Goal: Task Accomplishment & Management: Manage account settings

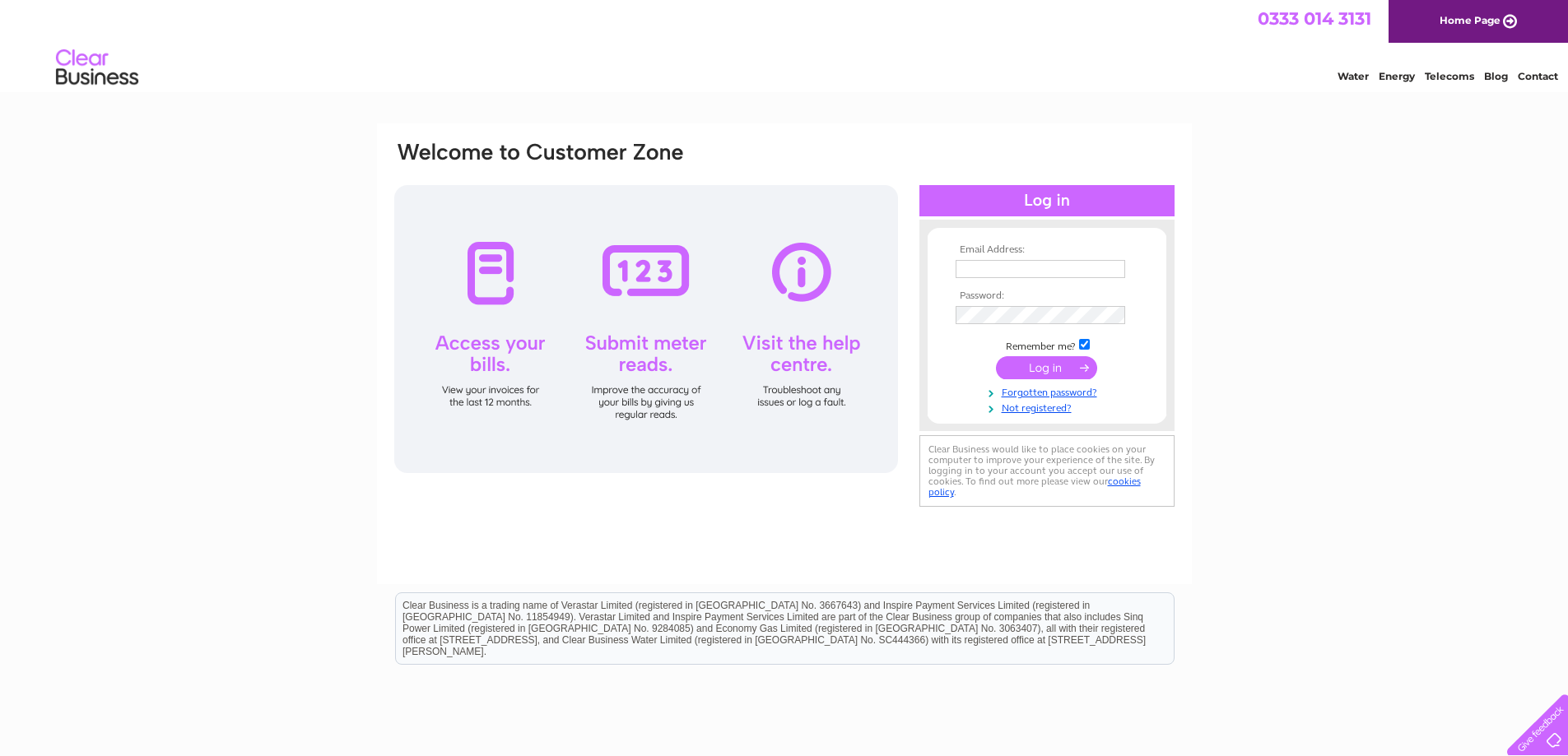
type input "[EMAIL_ADDRESS][DOMAIN_NAME]"
click at [1314, 276] on div "Email Address: Billing@brownpharmacy.co.uk Password:" at bounding box center [784, 494] width 1568 height 742
click at [1068, 362] on input "submit" at bounding box center [1046, 368] width 101 height 23
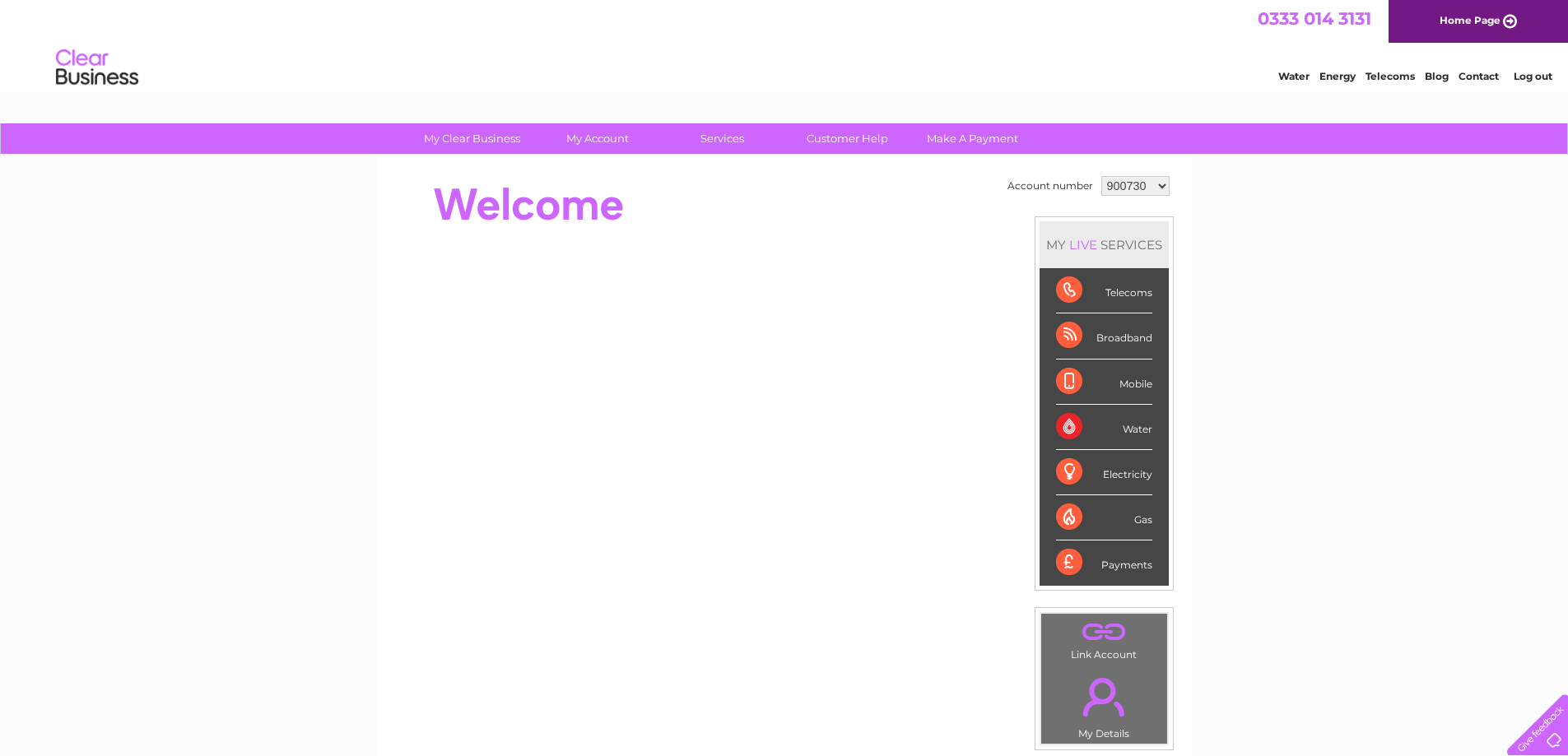
click at [1125, 426] on div "Water" at bounding box center [1104, 427] width 96 height 45
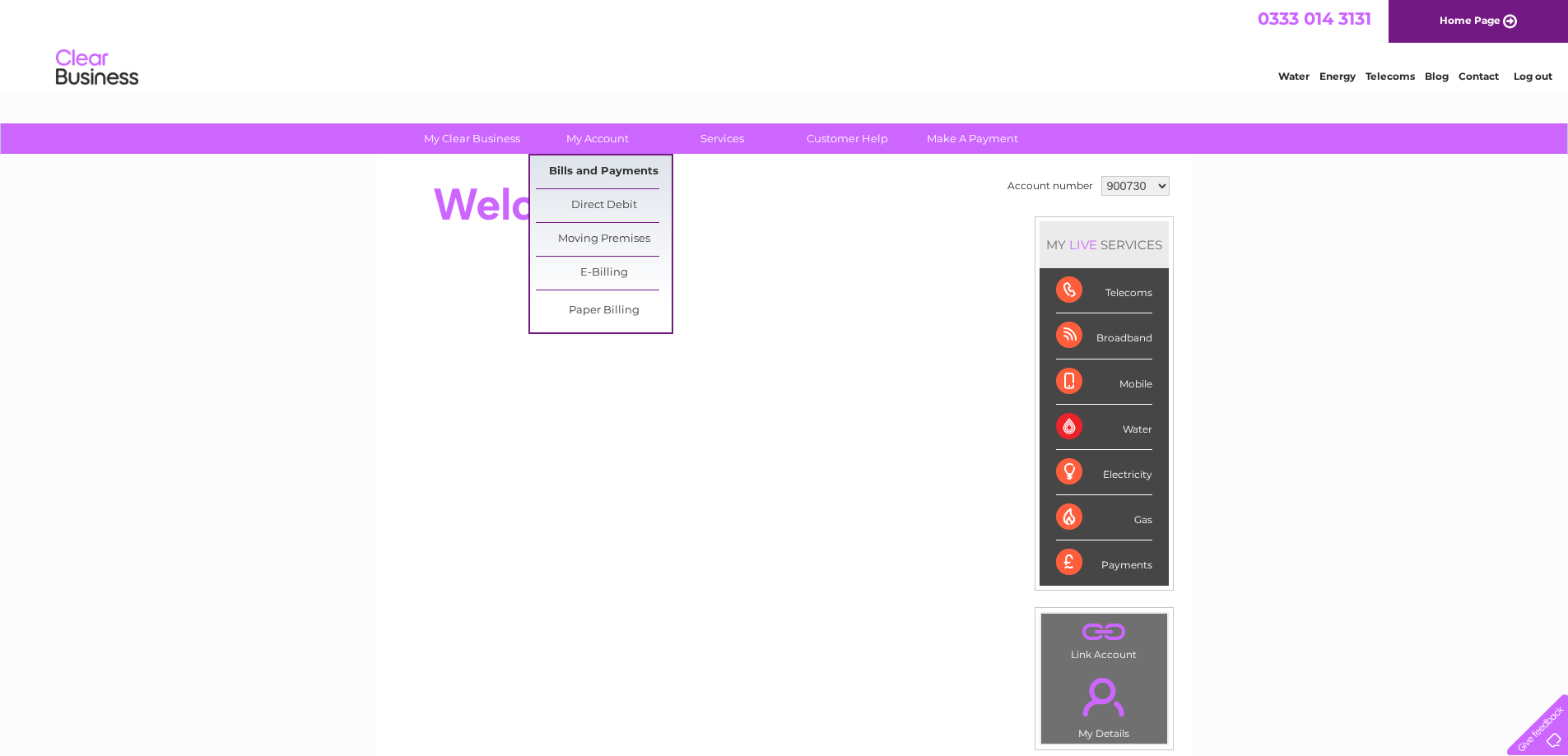
click at [599, 164] on link "Bills and Payments" at bounding box center [603, 172] width 136 height 33
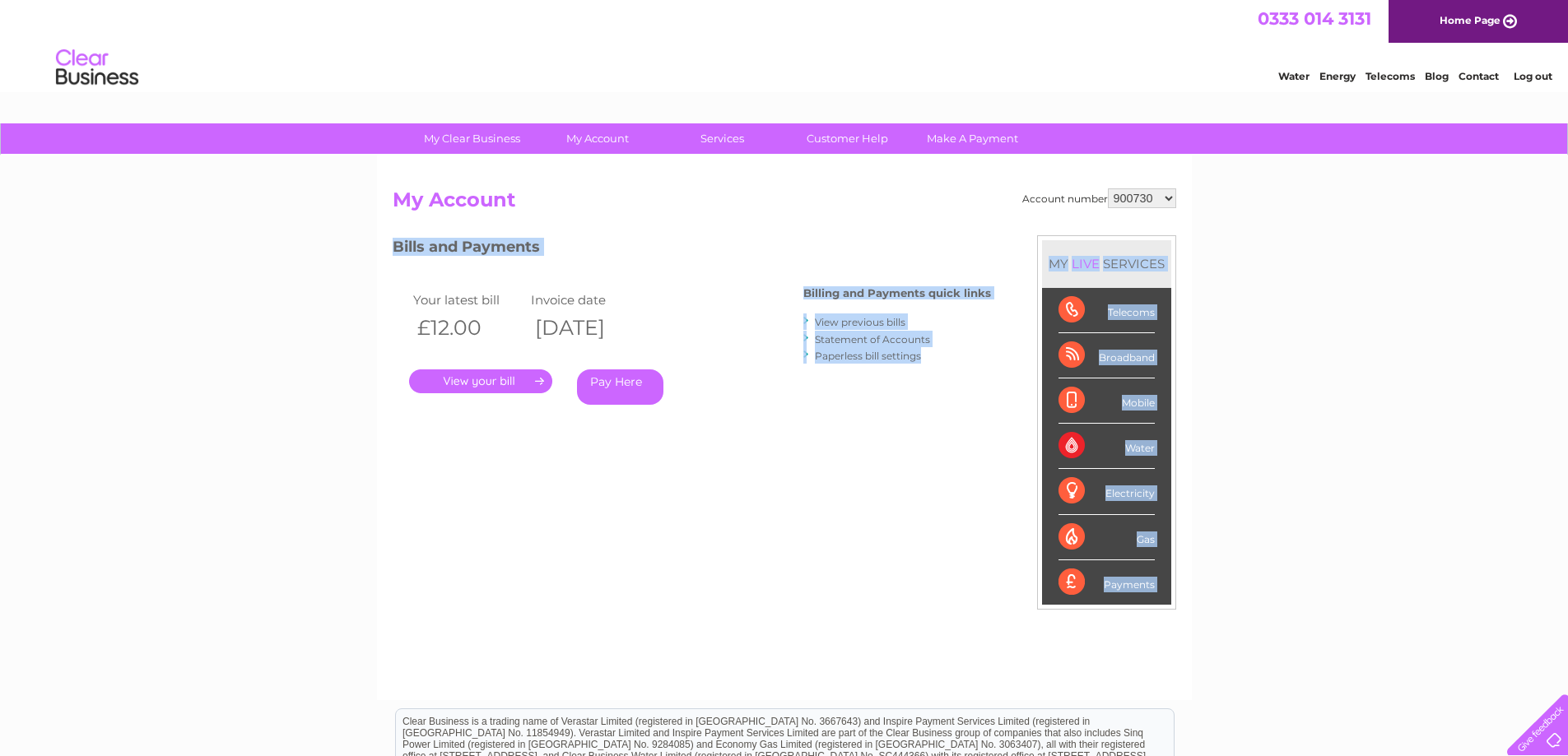
drag, startPoint x: 0, startPoint y: 0, endPoint x: 776, endPoint y: 267, distance: 820.6
click at [776, 267] on div "Account number 900730 1147940 My Account MY LIVE SERVICES Telecoms Broadband Mo…" at bounding box center [784, 428] width 815 height 545
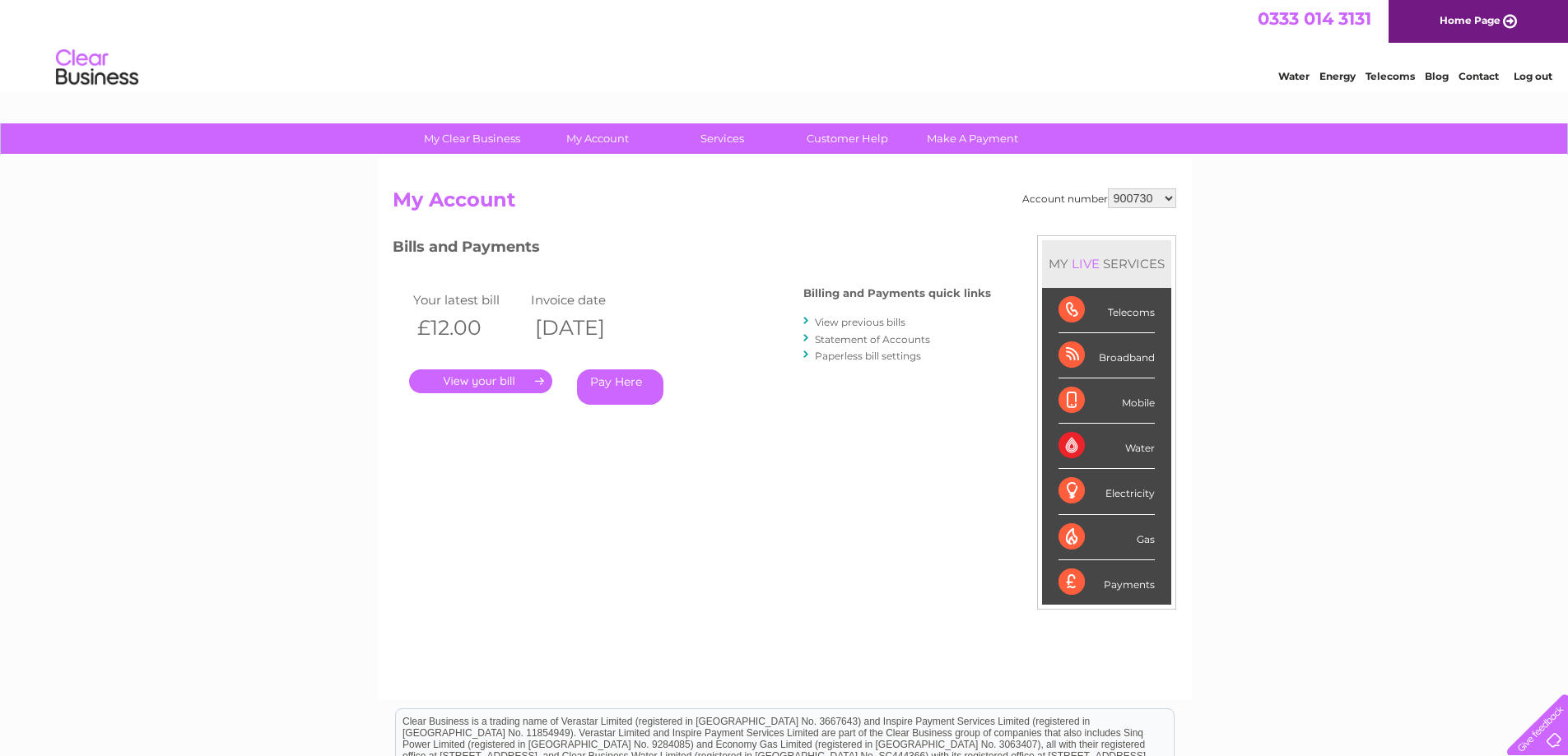
click at [851, 459] on div "Account number 900730 1147940 My Account MY LIVE SERVICES Telecoms Broadband Mo…" at bounding box center [784, 436] width 784 height 495
click at [849, 353] on link "Paperless bill settings" at bounding box center [868, 355] width 106 height 12
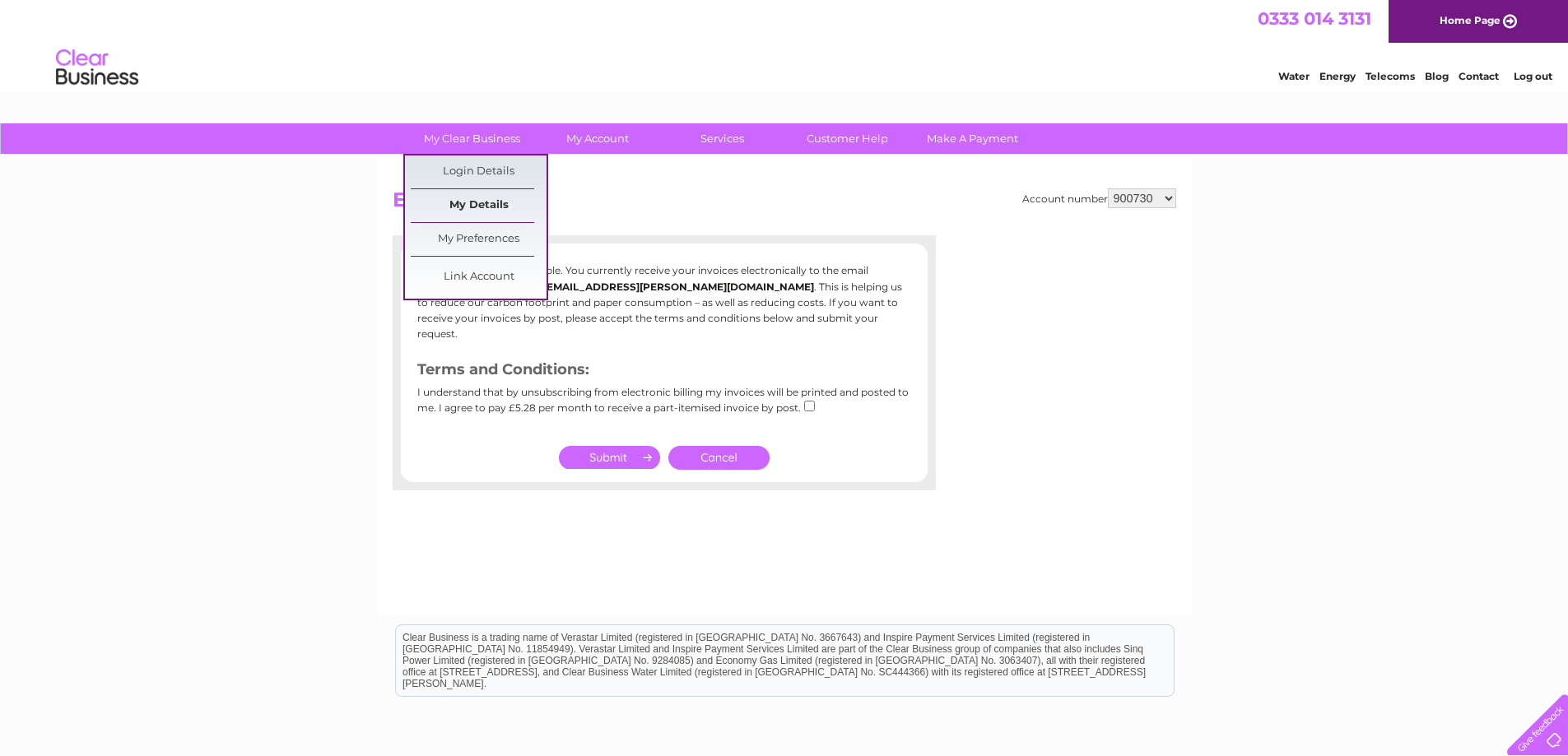
click at [474, 204] on link "My Details" at bounding box center [478, 206] width 136 height 33
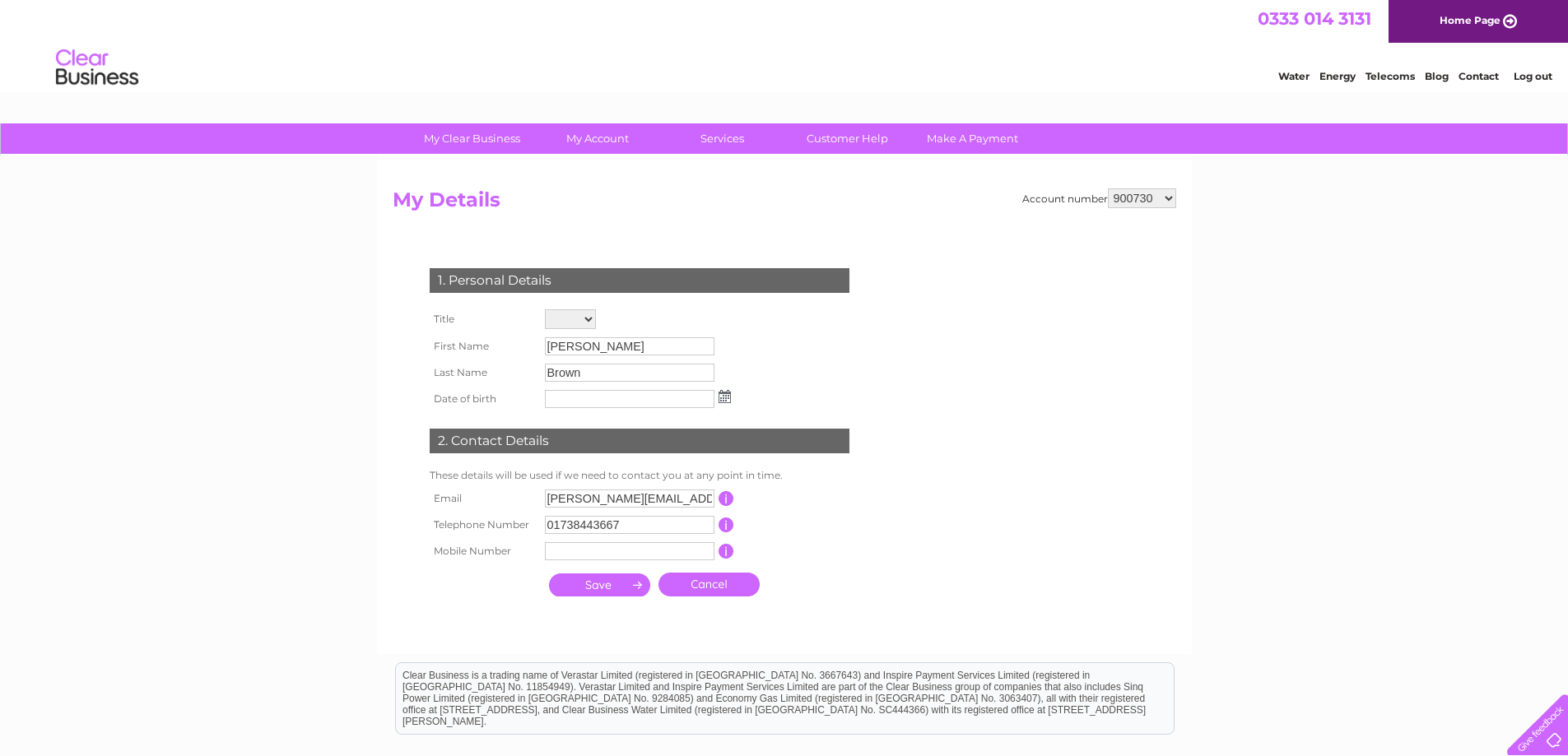
click at [679, 501] on input "[PERSON_NAME][EMAIL_ADDRESS][PERSON_NAME][DOMAIN_NAME]" at bounding box center [630, 499] width 170 height 18
type input "g"
type input "[EMAIL_ADDRESS][DOMAIN_NAME]"
click at [591, 319] on select "Mr Mrs Ms Miss Dr Rev Prof Other" at bounding box center [571, 320] width 53 height 21
select select "Mr"
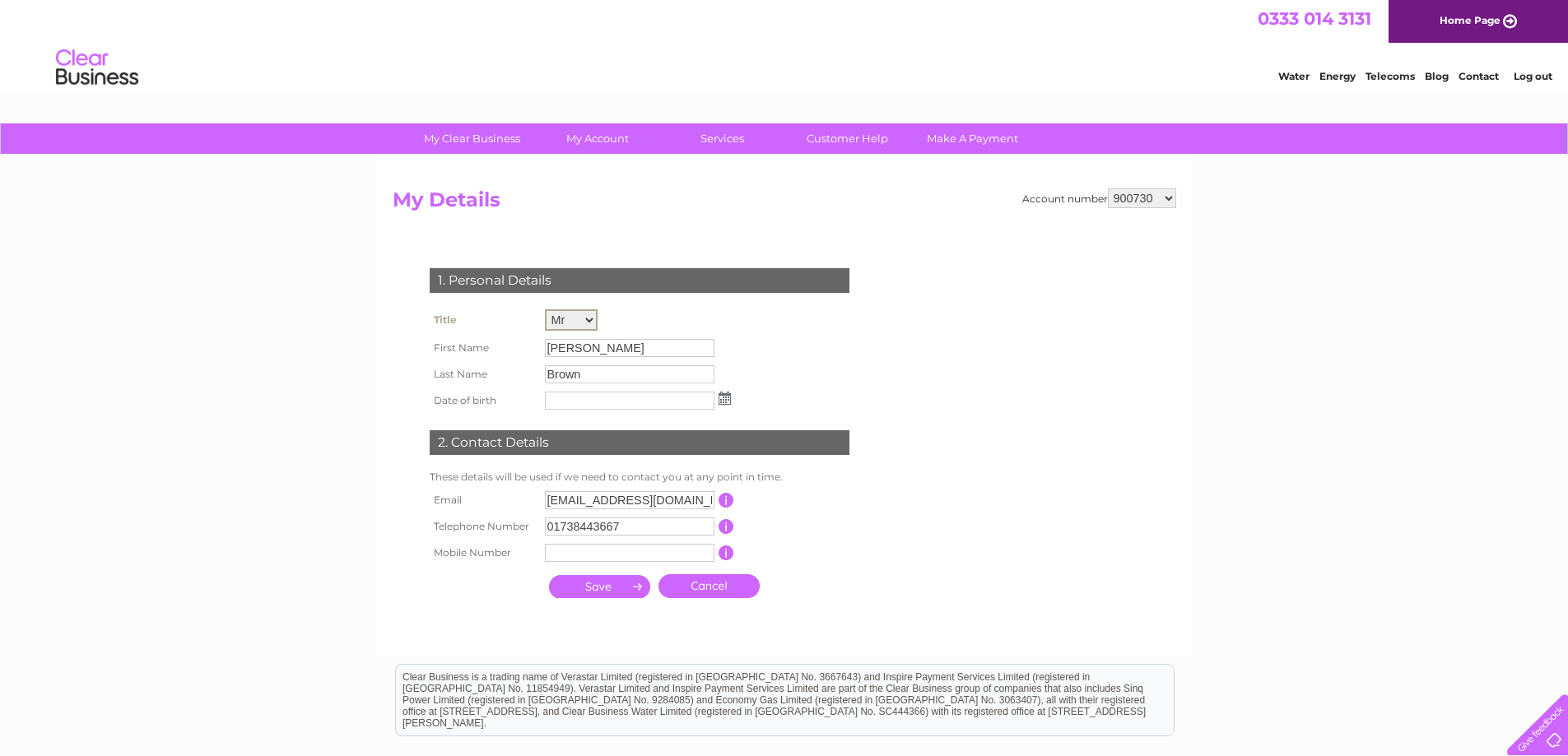
click at [545, 309] on select "Mr Mrs Ms Miss Dr Rev Prof Other" at bounding box center [571, 320] width 53 height 21
click at [603, 592] on input "submit" at bounding box center [599, 585] width 101 height 23
click at [603, 592] on input "submit" at bounding box center [599, 587] width 101 height 23
click at [621, 588] on input "submit" at bounding box center [599, 587] width 101 height 23
type input "15/01/1974"
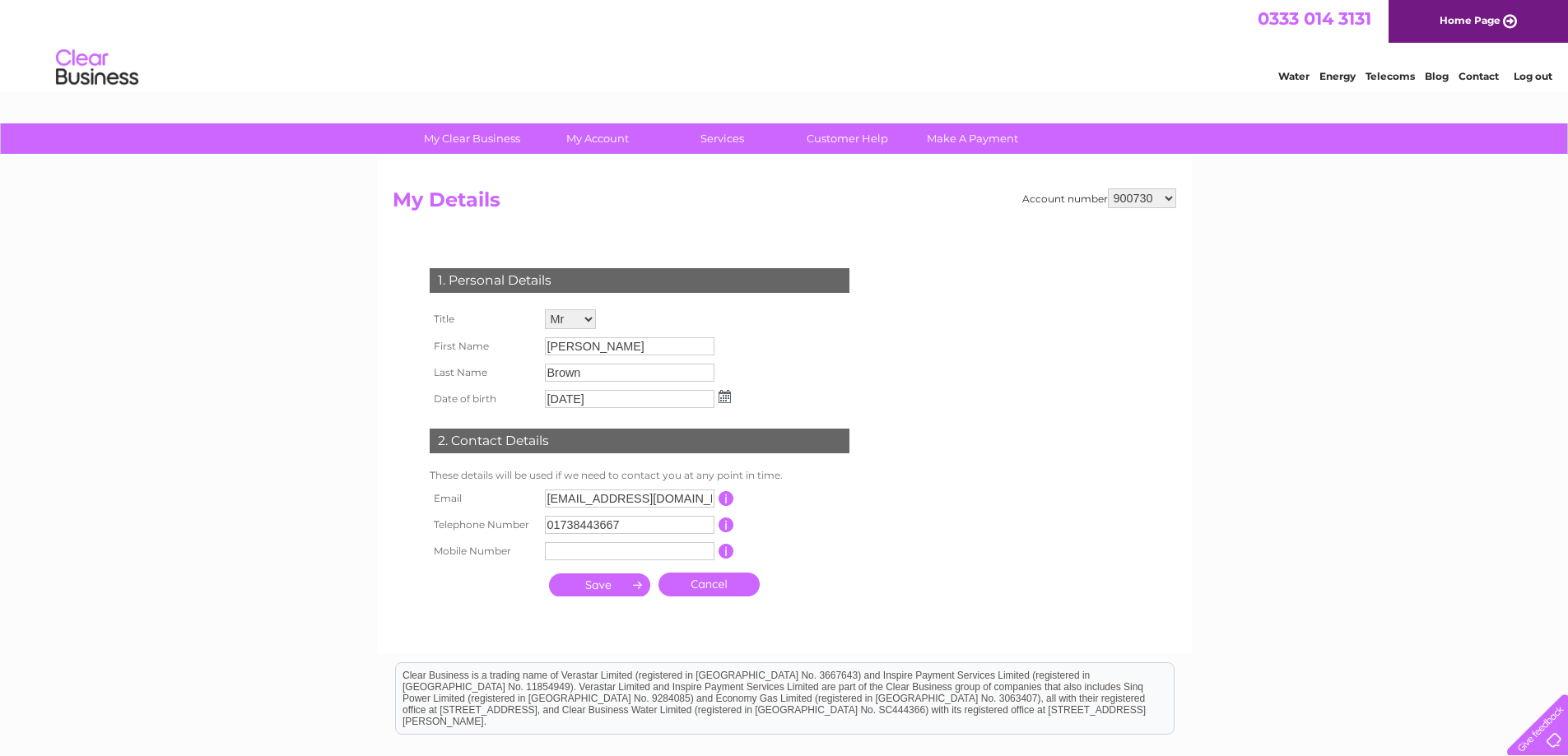
click at [595, 592] on input "submit" at bounding box center [599, 585] width 101 height 23
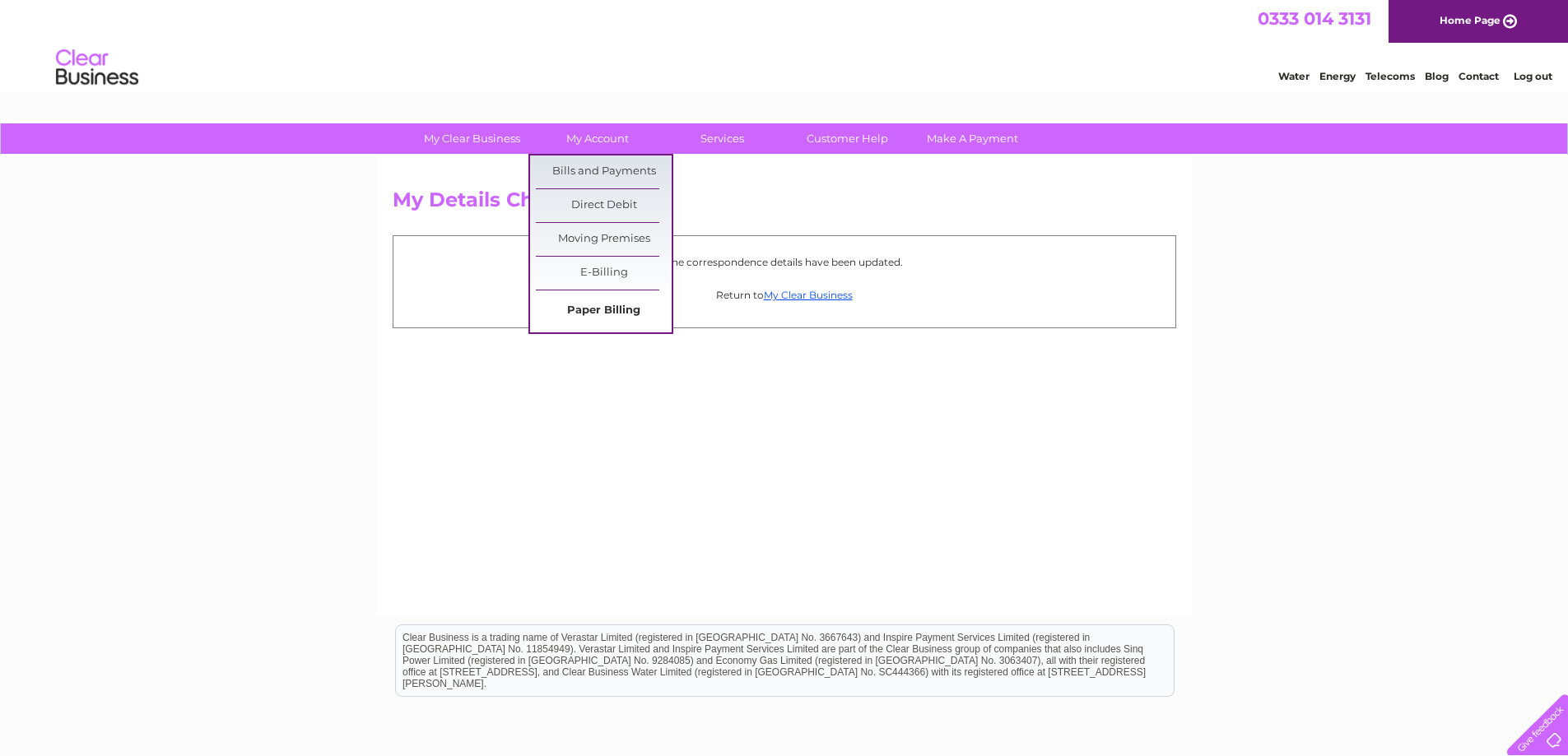
click at [589, 305] on link "Paper Billing" at bounding box center [603, 311] width 136 height 33
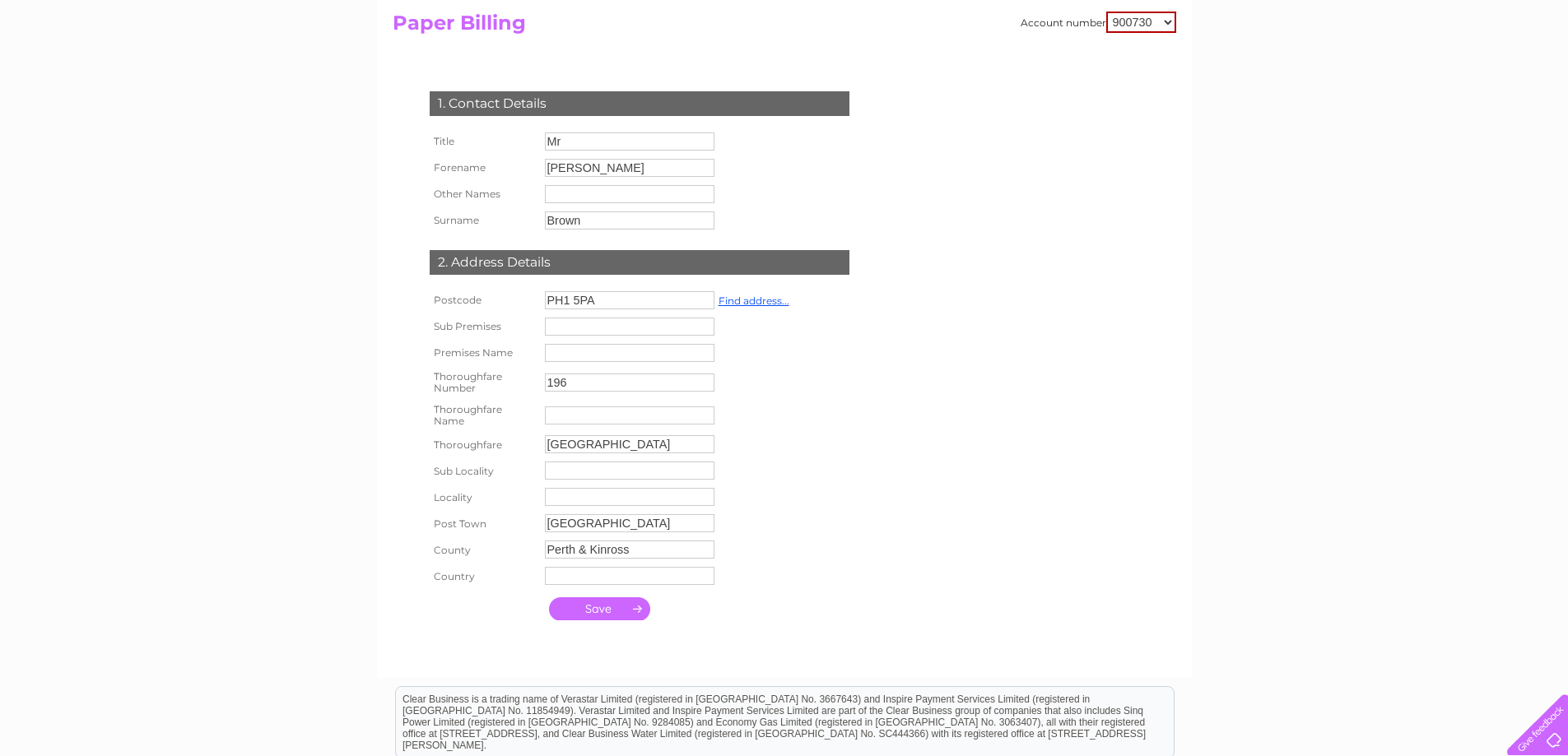
scroll to position [197, 0]
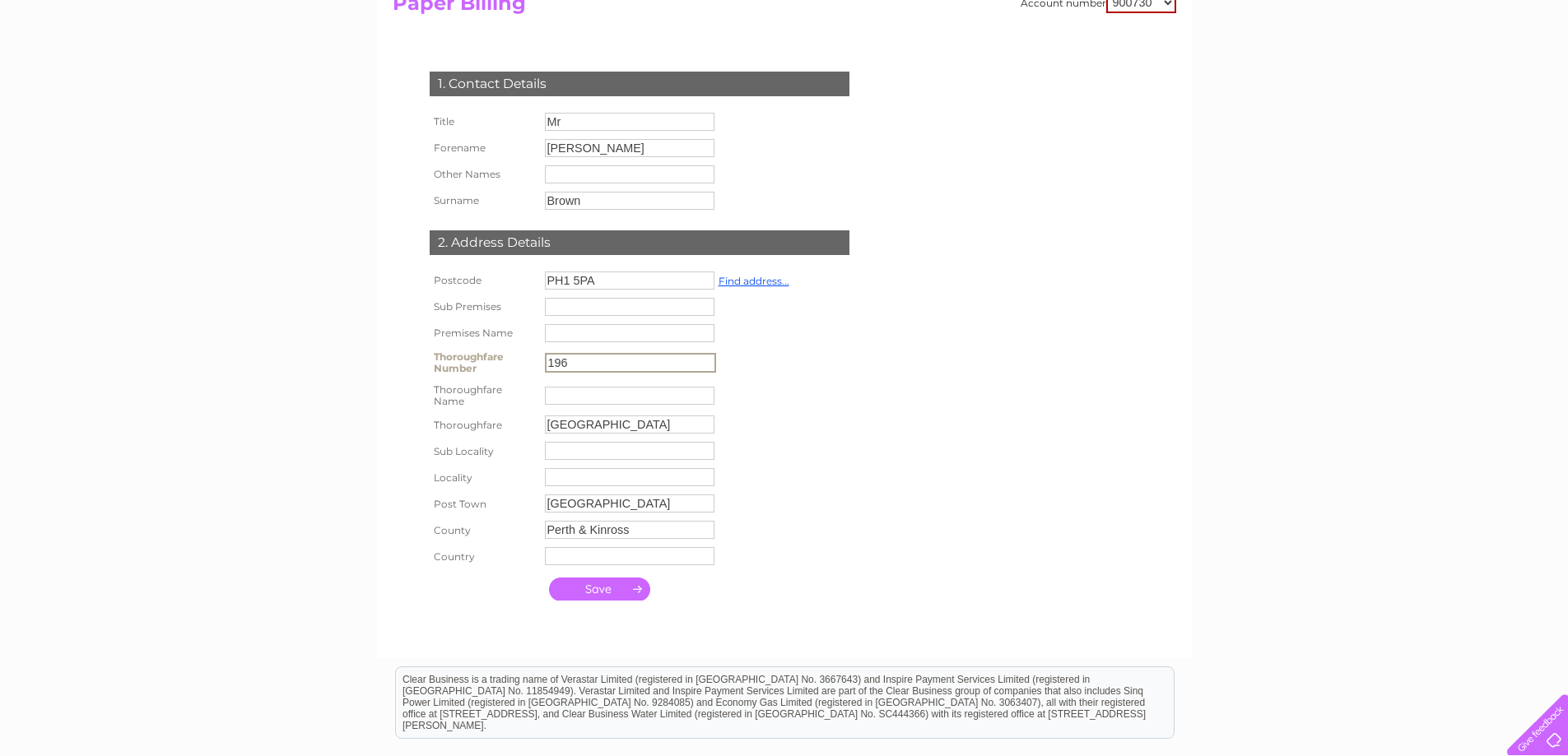
click at [606, 363] on input "196" at bounding box center [630, 363] width 171 height 20
type input "195"
click at [603, 274] on input "PH1 5PA" at bounding box center [630, 281] width 170 height 18
type input "PH1 5UN"
type input "United Kingdom"
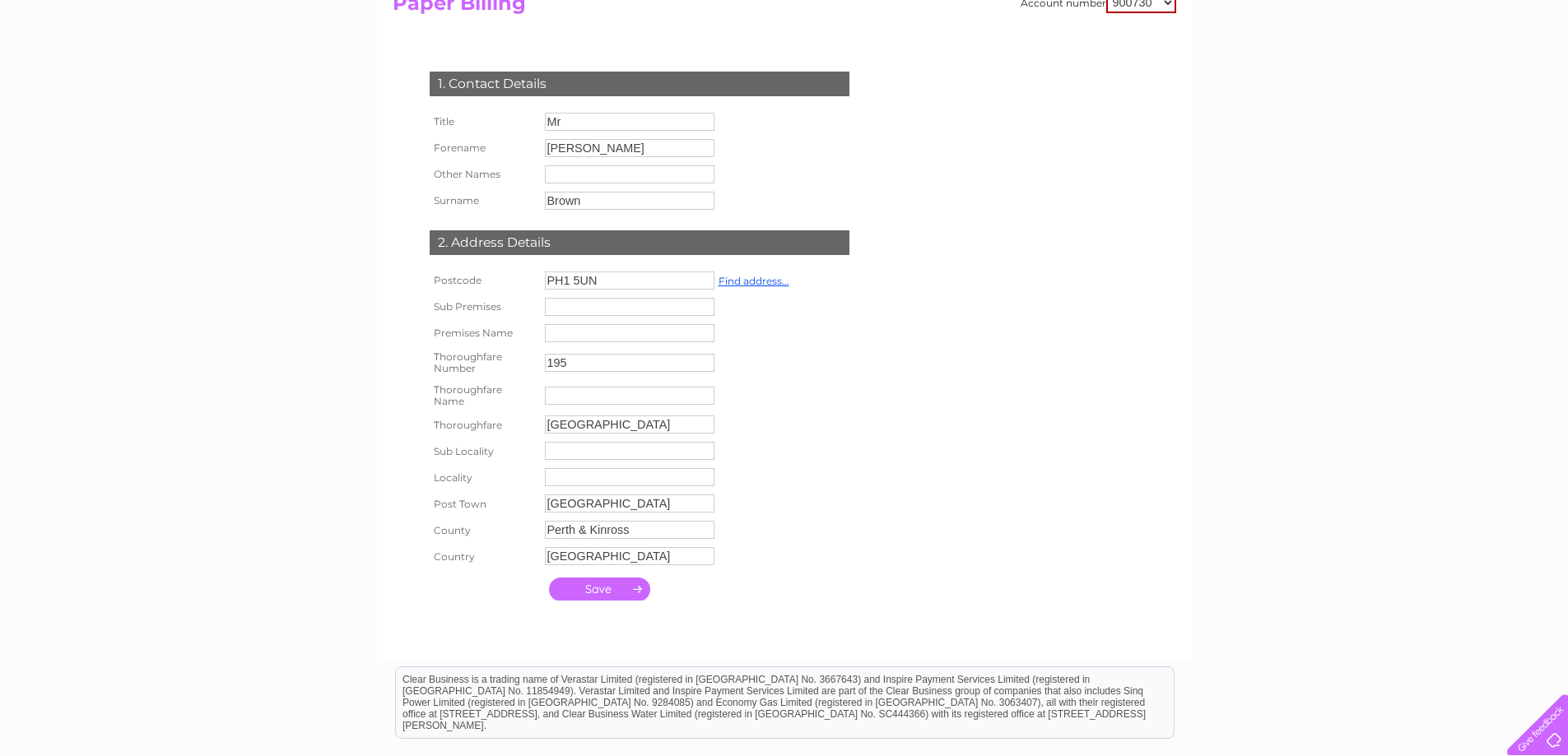
click at [603, 587] on input "submit" at bounding box center [599, 589] width 101 height 23
click at [556, 331] on input "text" at bounding box center [630, 335] width 171 height 20
type input "Browns Pharmacy Healthacre"
click at [616, 430] on input "High Street" at bounding box center [630, 426] width 171 height 20
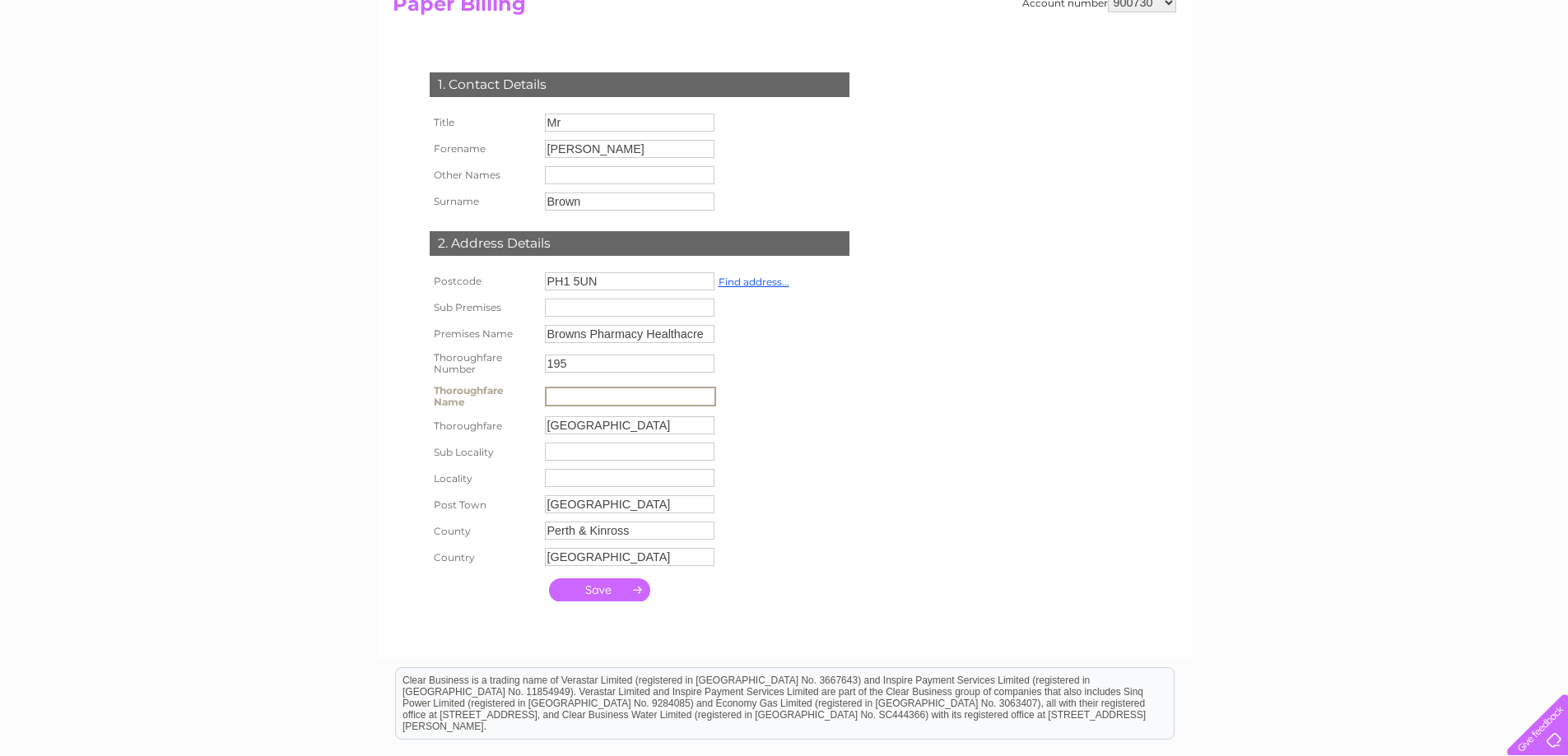
click at [585, 399] on input "text" at bounding box center [630, 397] width 171 height 20
type input "High Street"
click at [613, 427] on input "High Street" at bounding box center [630, 425] width 170 height 18
type input "H"
click at [603, 596] on input "submit" at bounding box center [599, 590] width 101 height 23
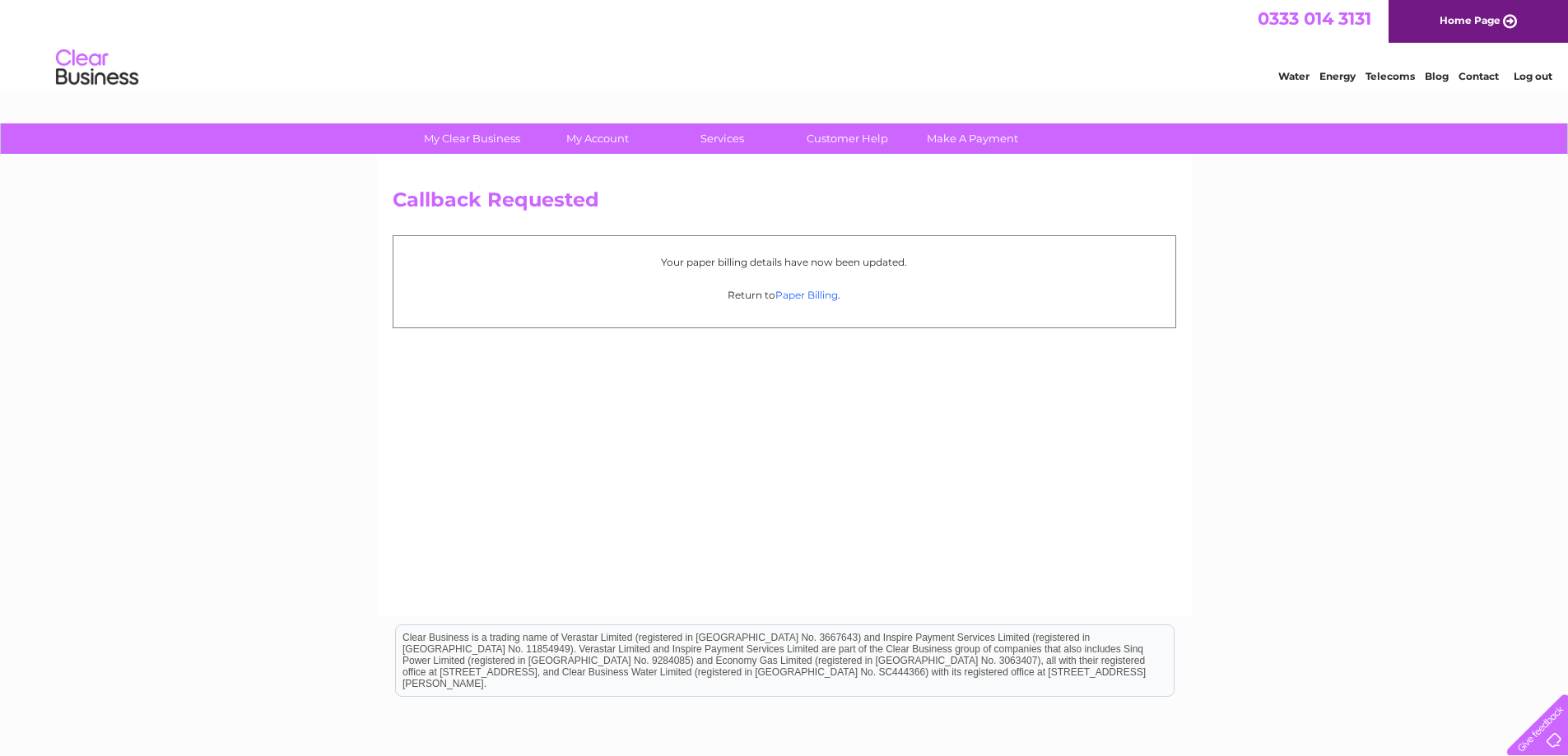
click at [801, 295] on link "Paper Billing" at bounding box center [807, 295] width 63 height 12
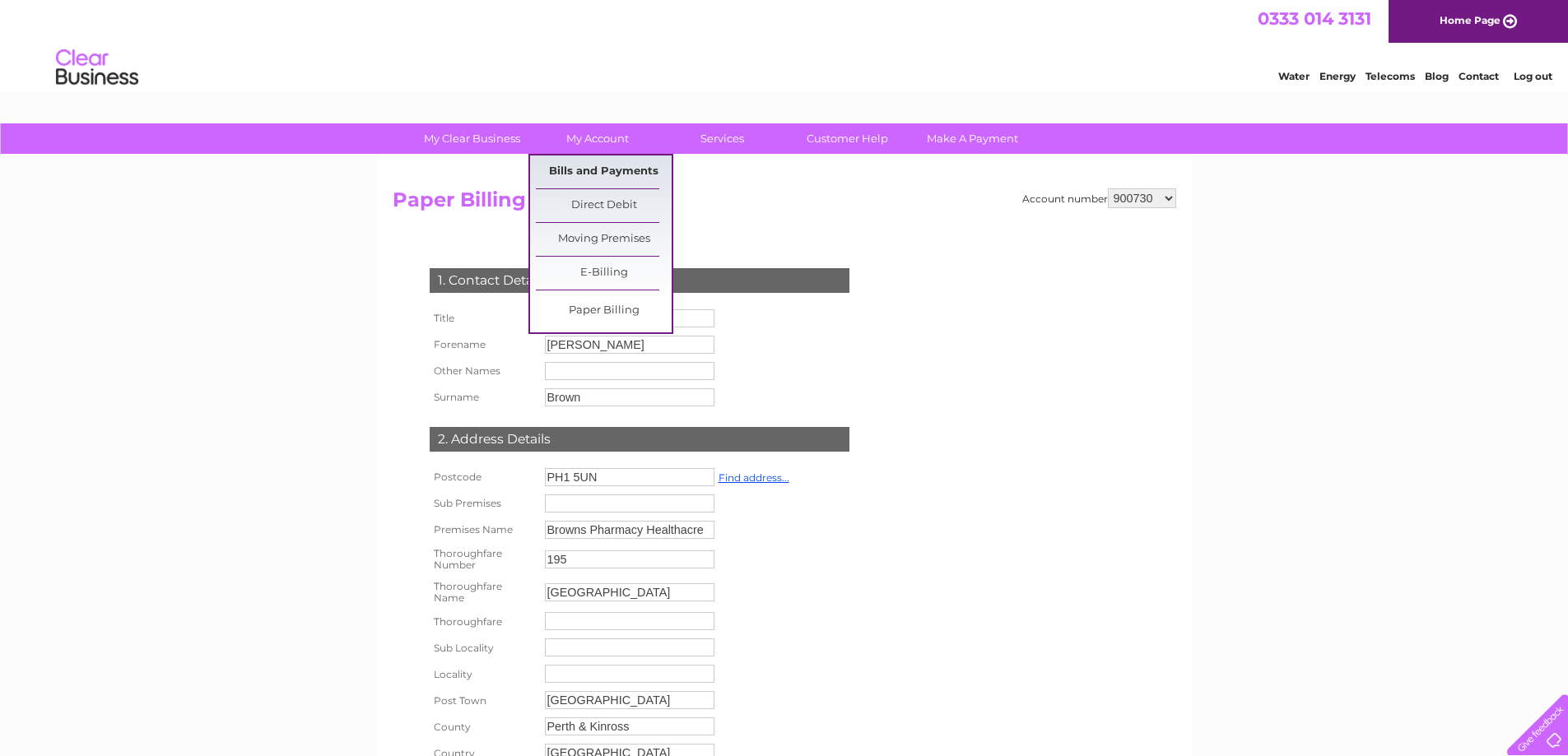
click at [590, 174] on link "Bills and Payments" at bounding box center [603, 172] width 136 height 33
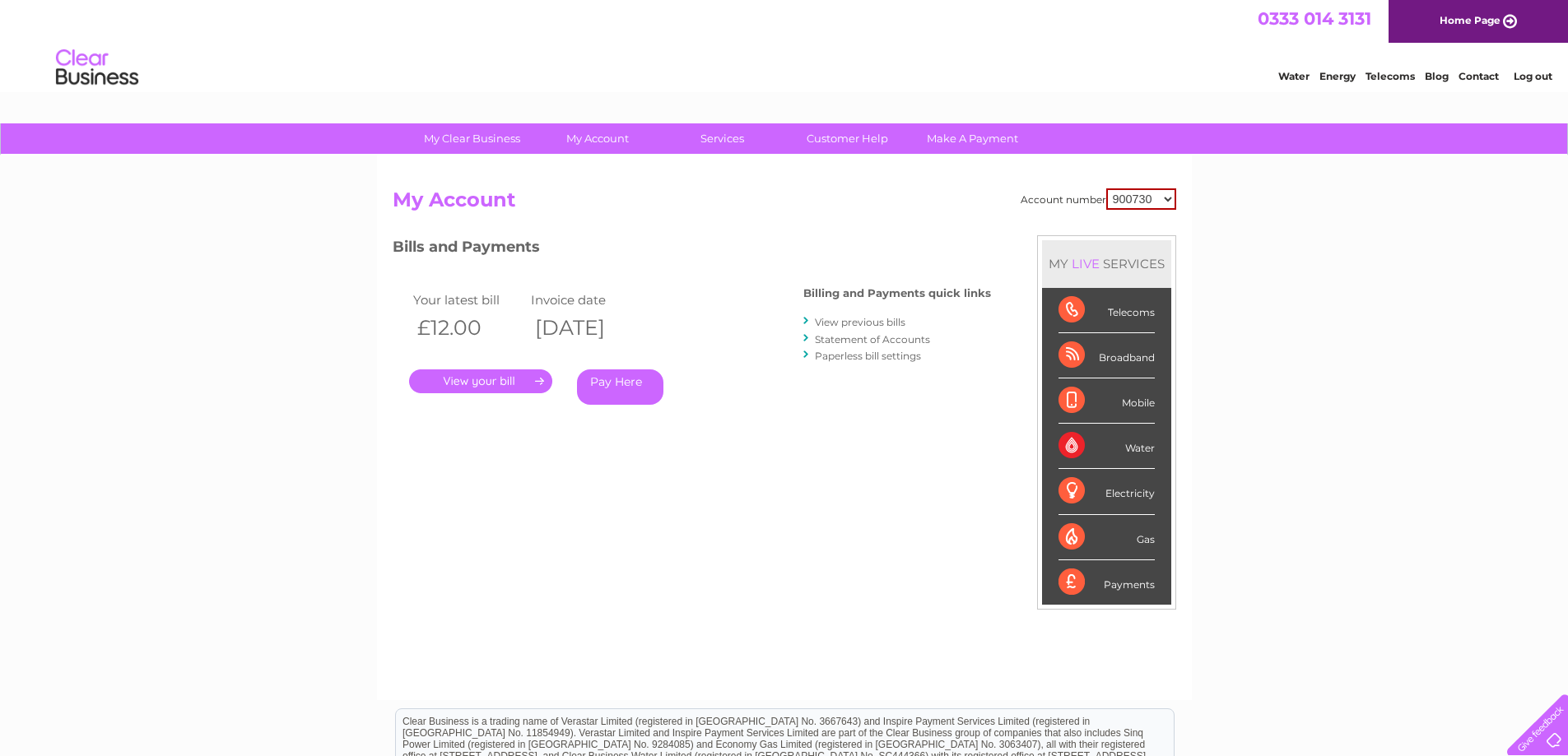
click at [848, 355] on link "Paperless bill settings" at bounding box center [868, 355] width 106 height 12
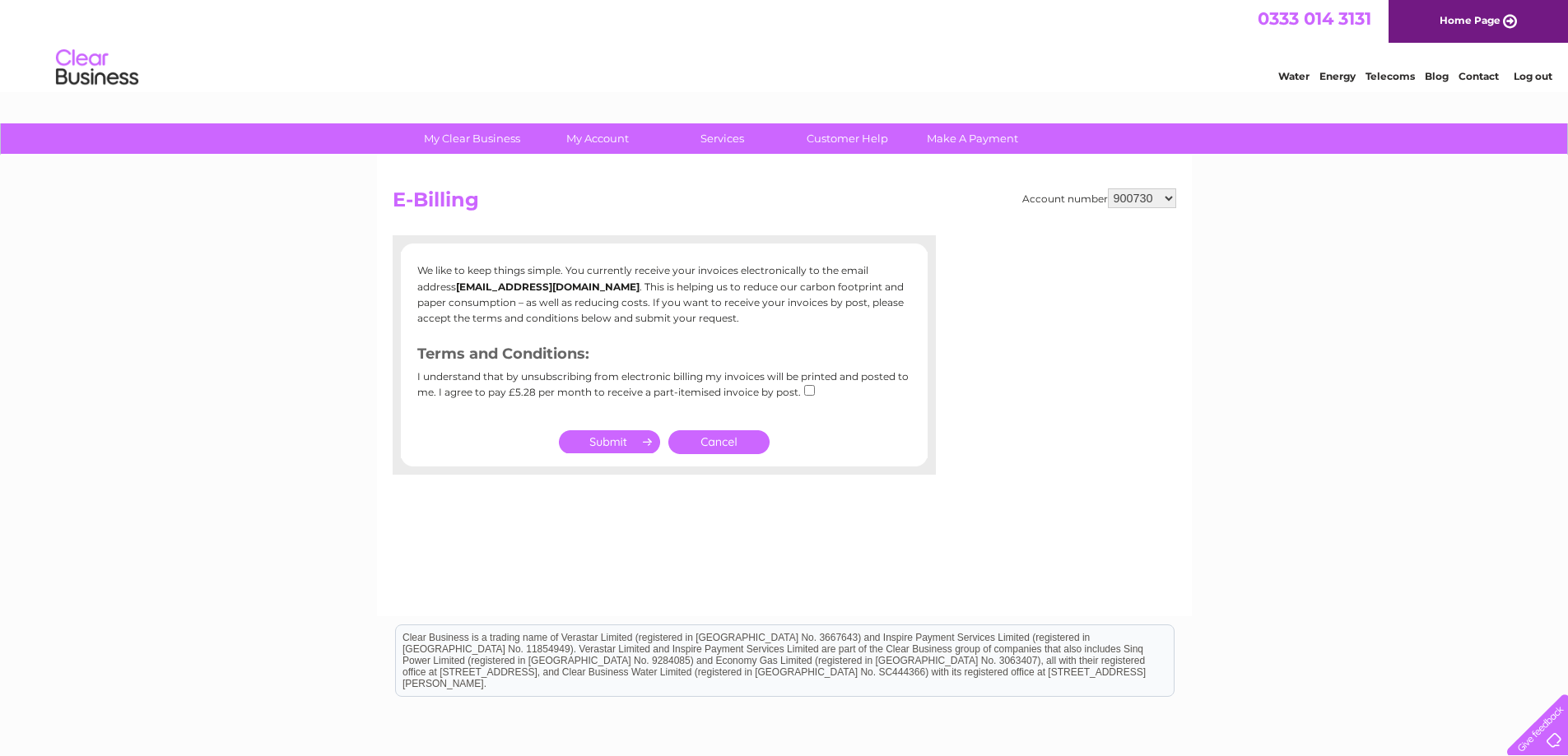
click at [1162, 199] on select "900730 1147940" at bounding box center [1142, 198] width 68 height 20
select select "1147940"
click at [1109, 188] on select "900730 1147940" at bounding box center [1142, 198] width 68 height 20
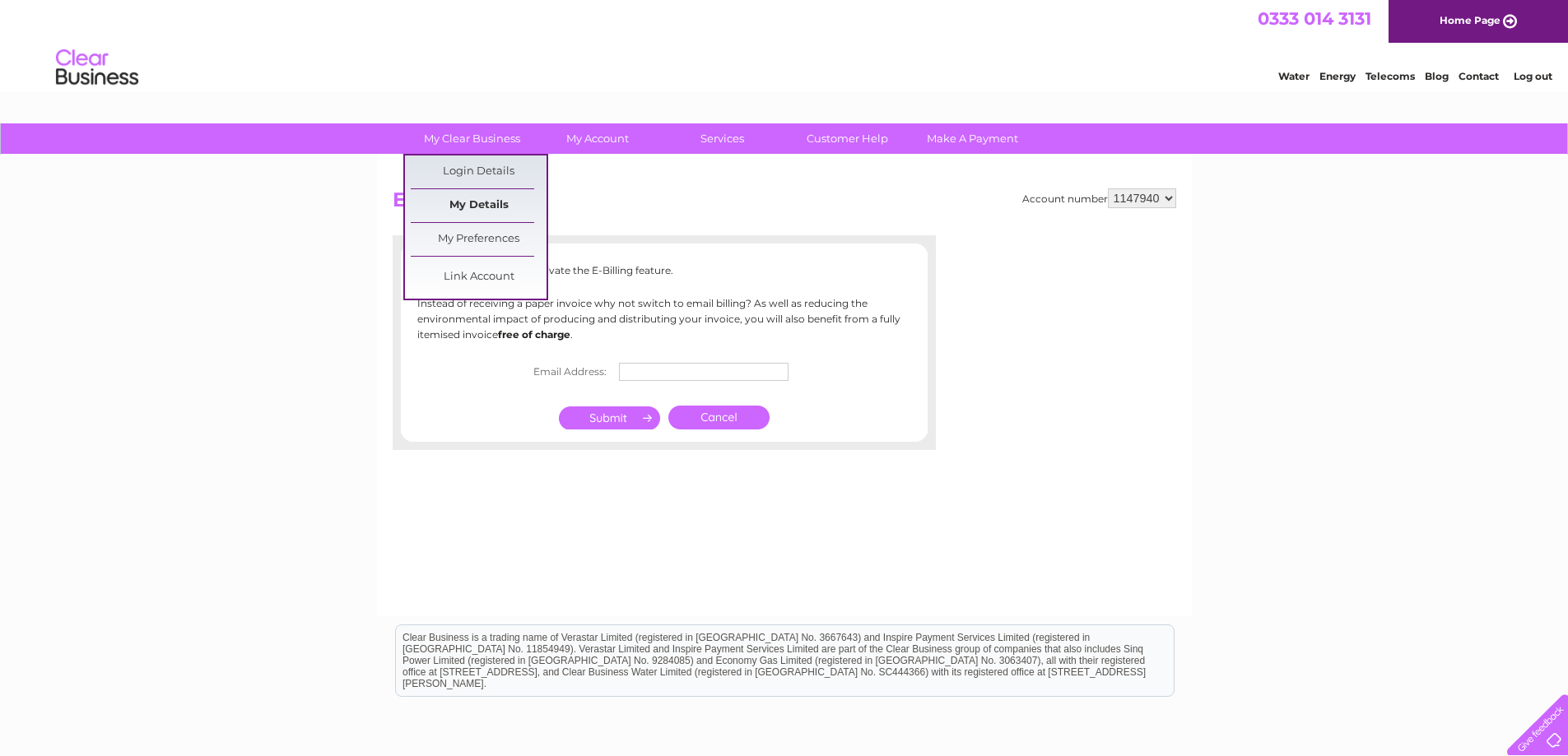
click at [486, 205] on link "My Details" at bounding box center [478, 206] width 136 height 33
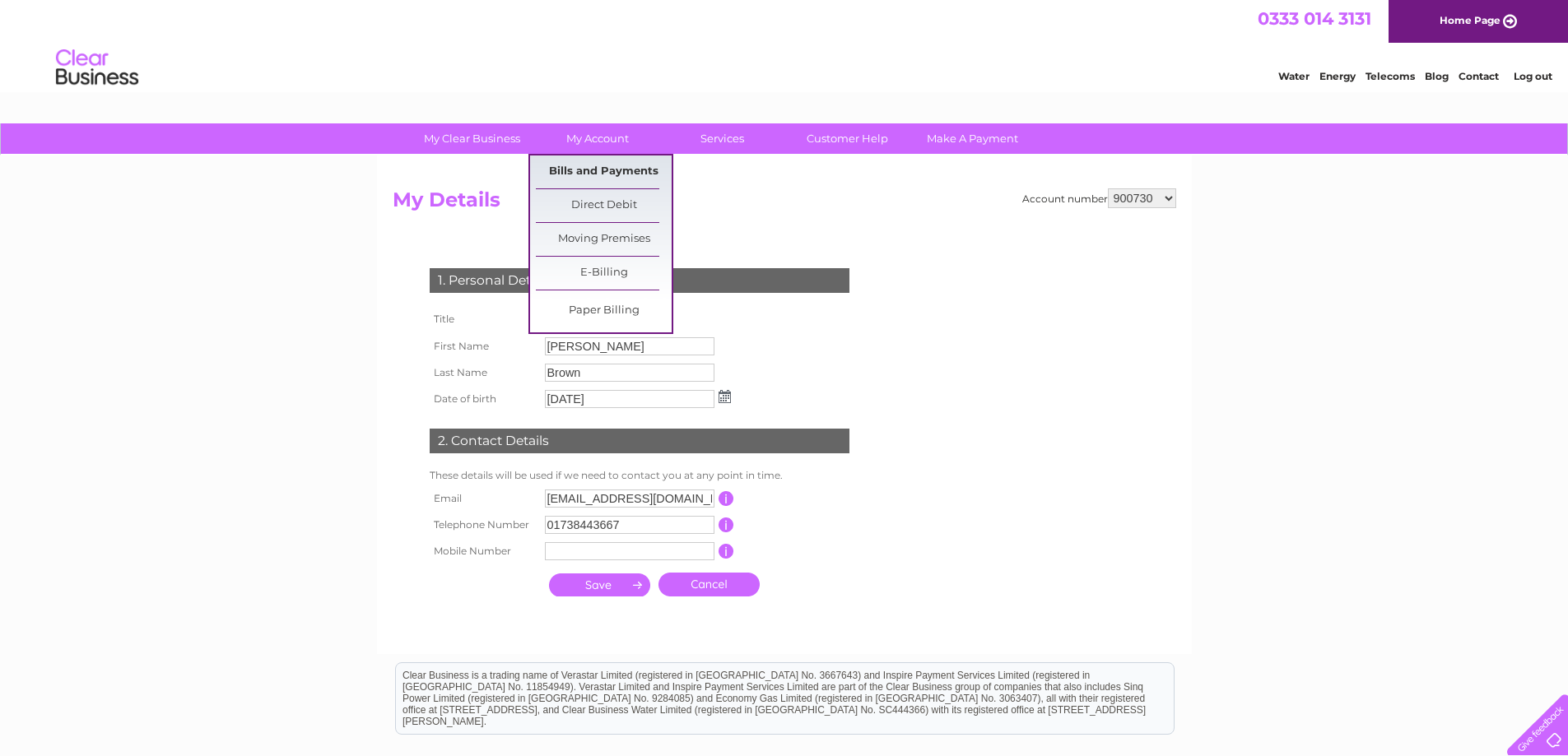
click at [601, 165] on link "Bills and Payments" at bounding box center [603, 172] width 136 height 33
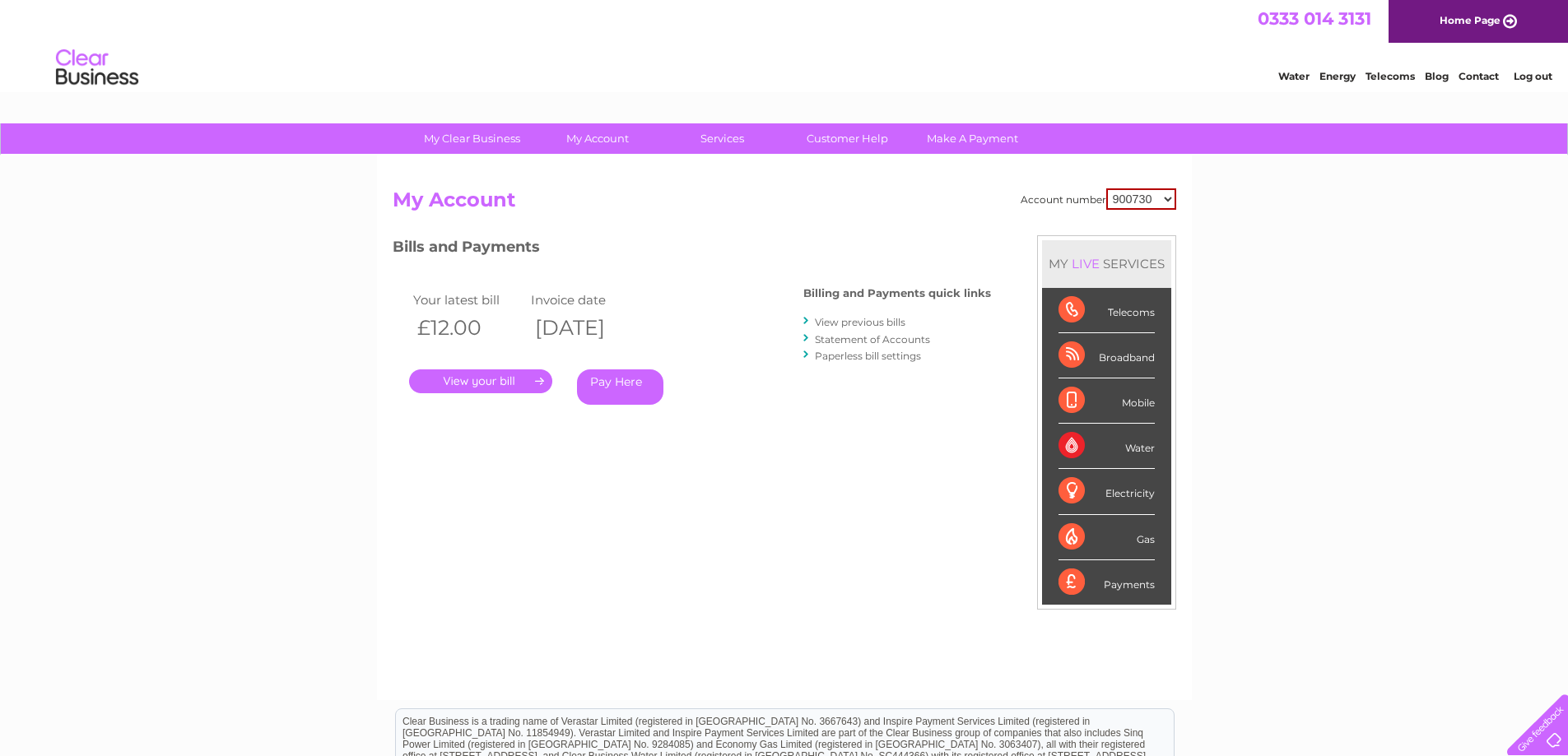
click at [858, 354] on link "Paperless bill settings" at bounding box center [868, 355] width 106 height 12
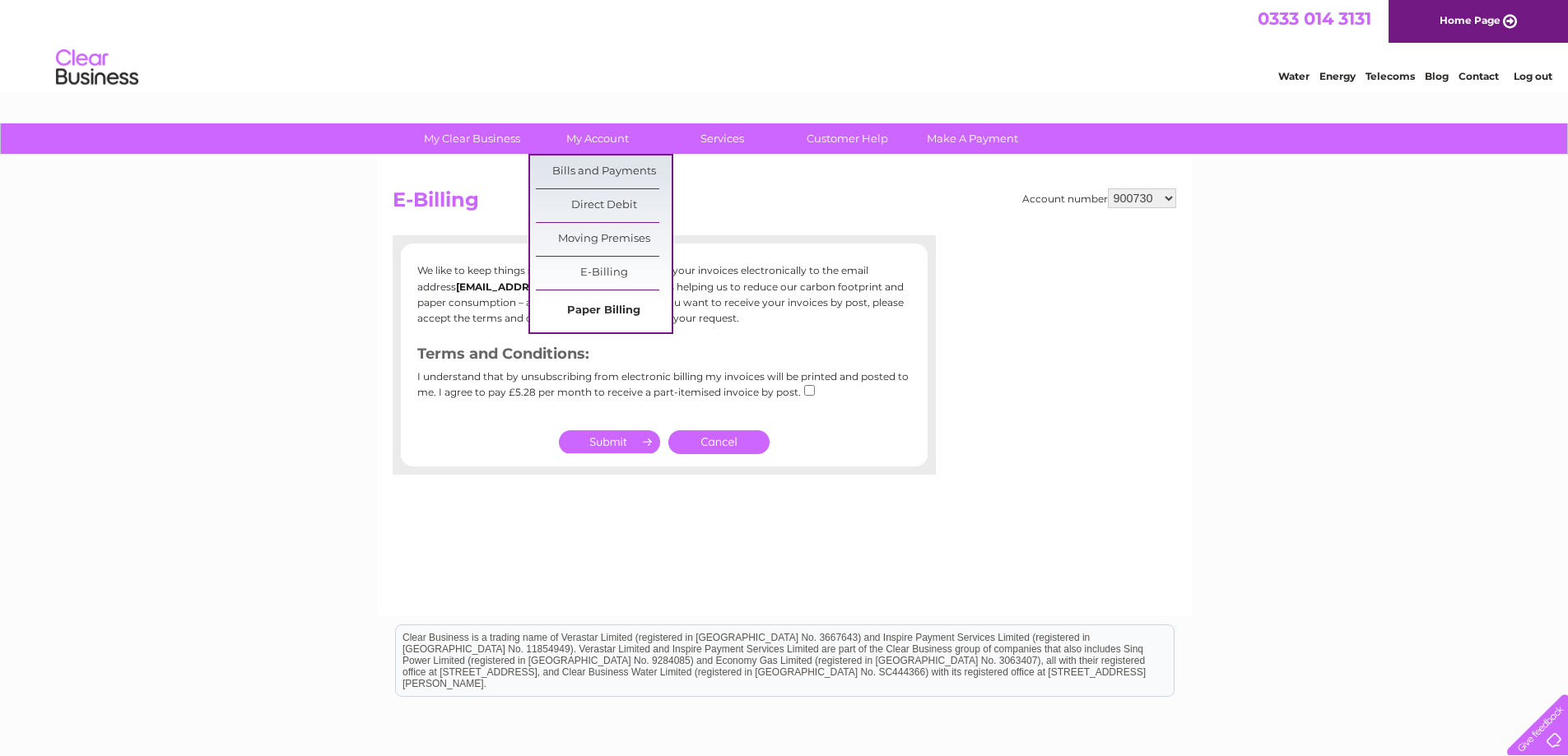
click at [603, 300] on link "Paper Billing" at bounding box center [603, 311] width 136 height 33
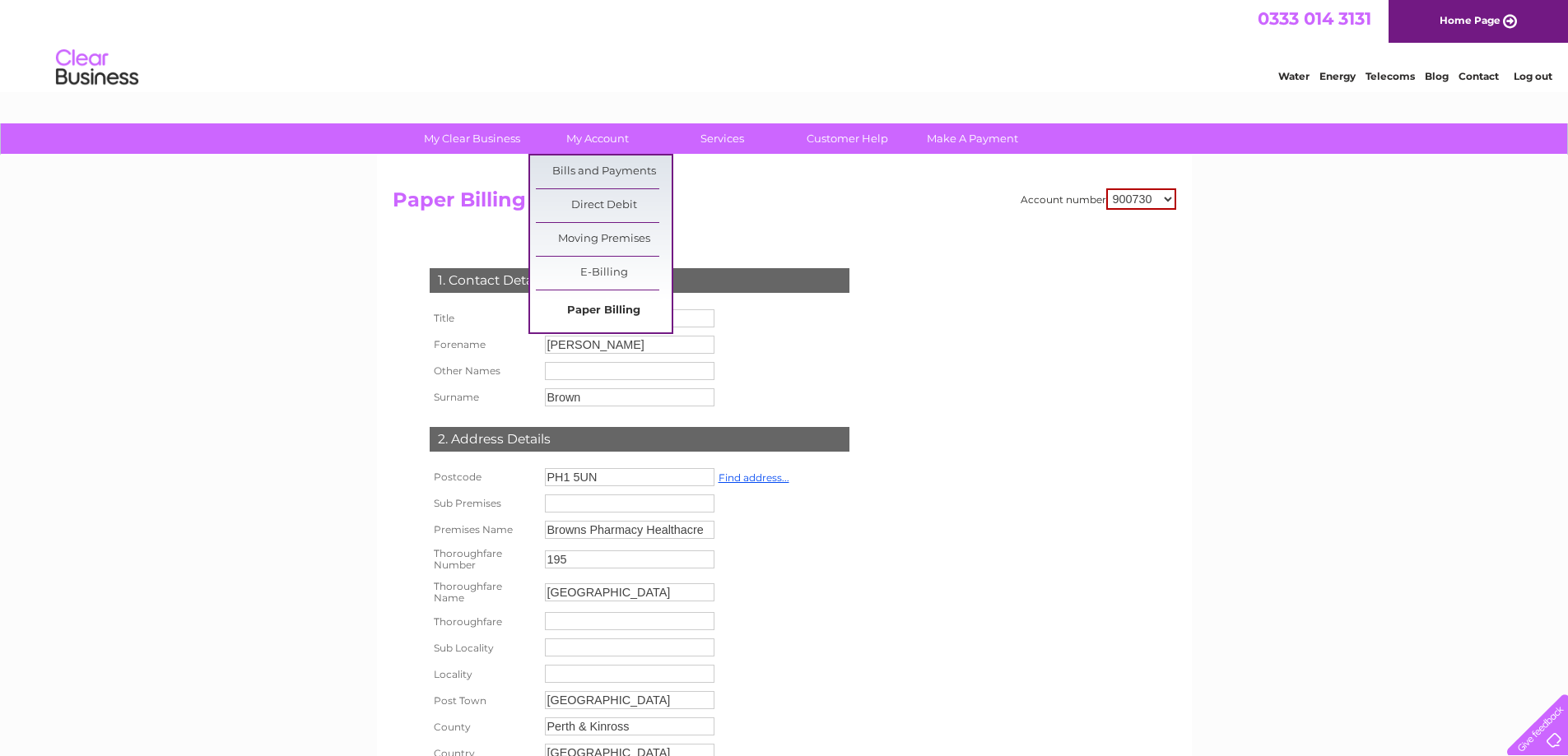
click at [596, 306] on link "Paper Billing" at bounding box center [603, 311] width 136 height 33
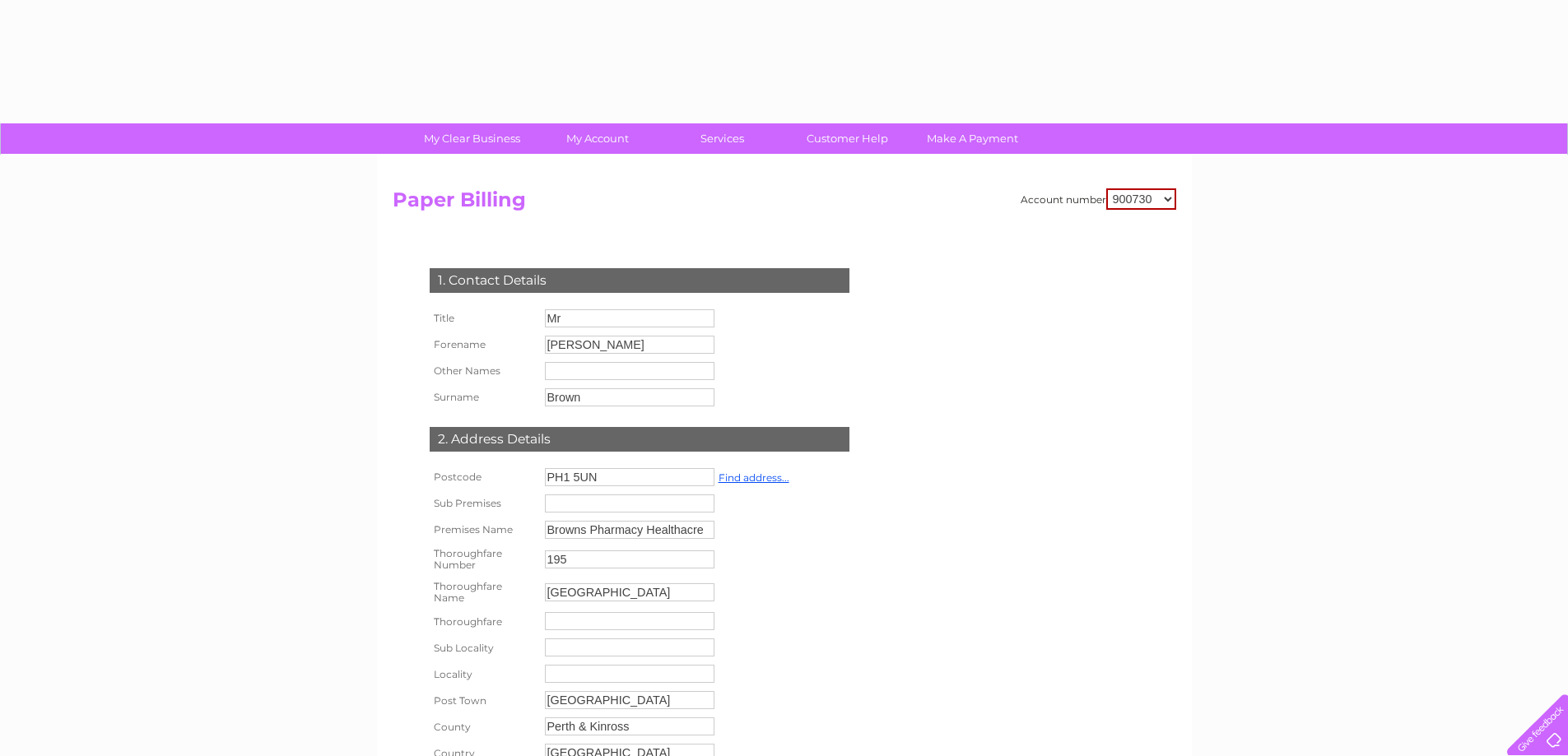
drag, startPoint x: 0, startPoint y: 0, endPoint x: 1170, endPoint y: 202, distance: 1187.3
click at [1170, 202] on select "900730 1147940" at bounding box center [1141, 199] width 70 height 21
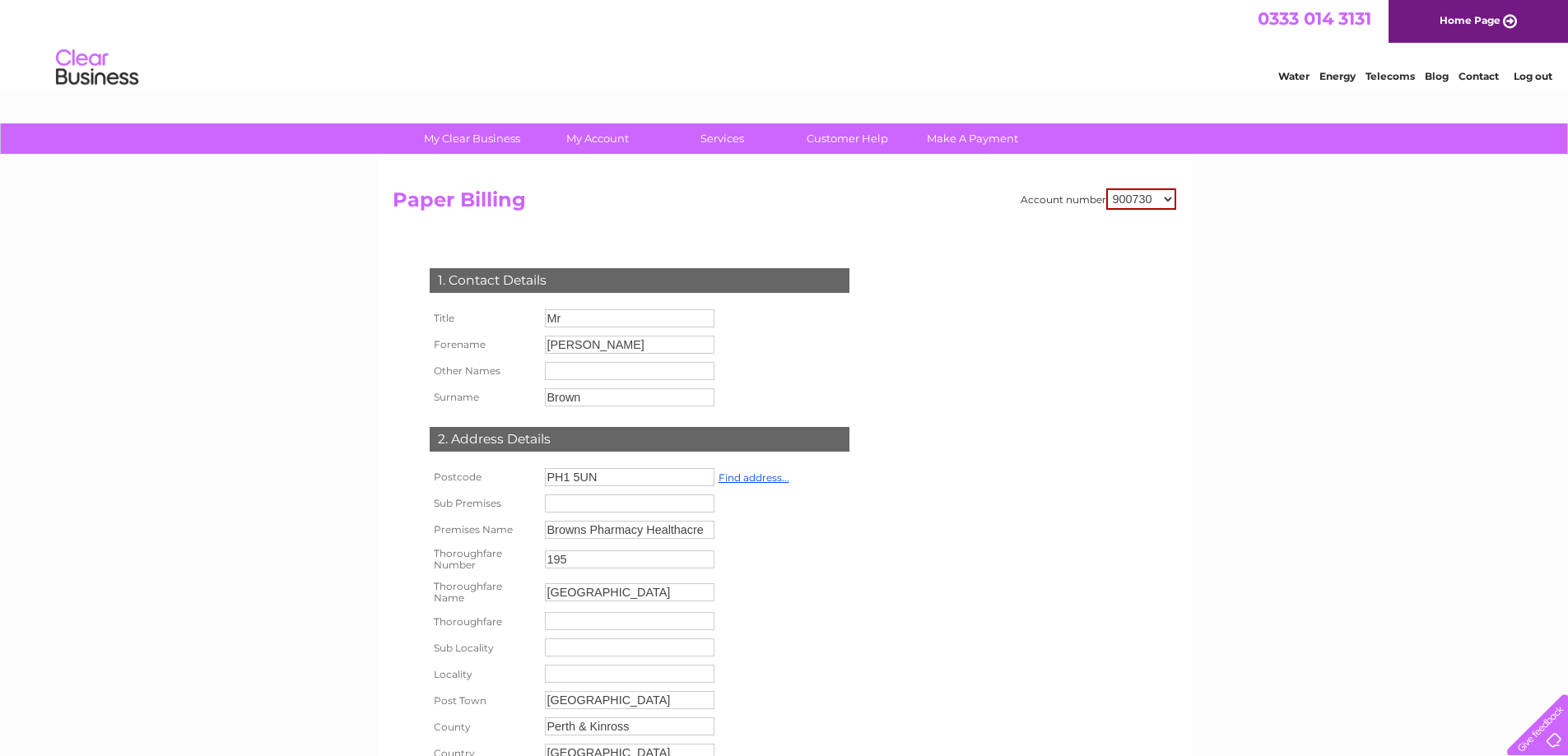
select select "1147940"
click at [1107, 188] on select "900730 1147940" at bounding box center [1141, 199] width 70 height 21
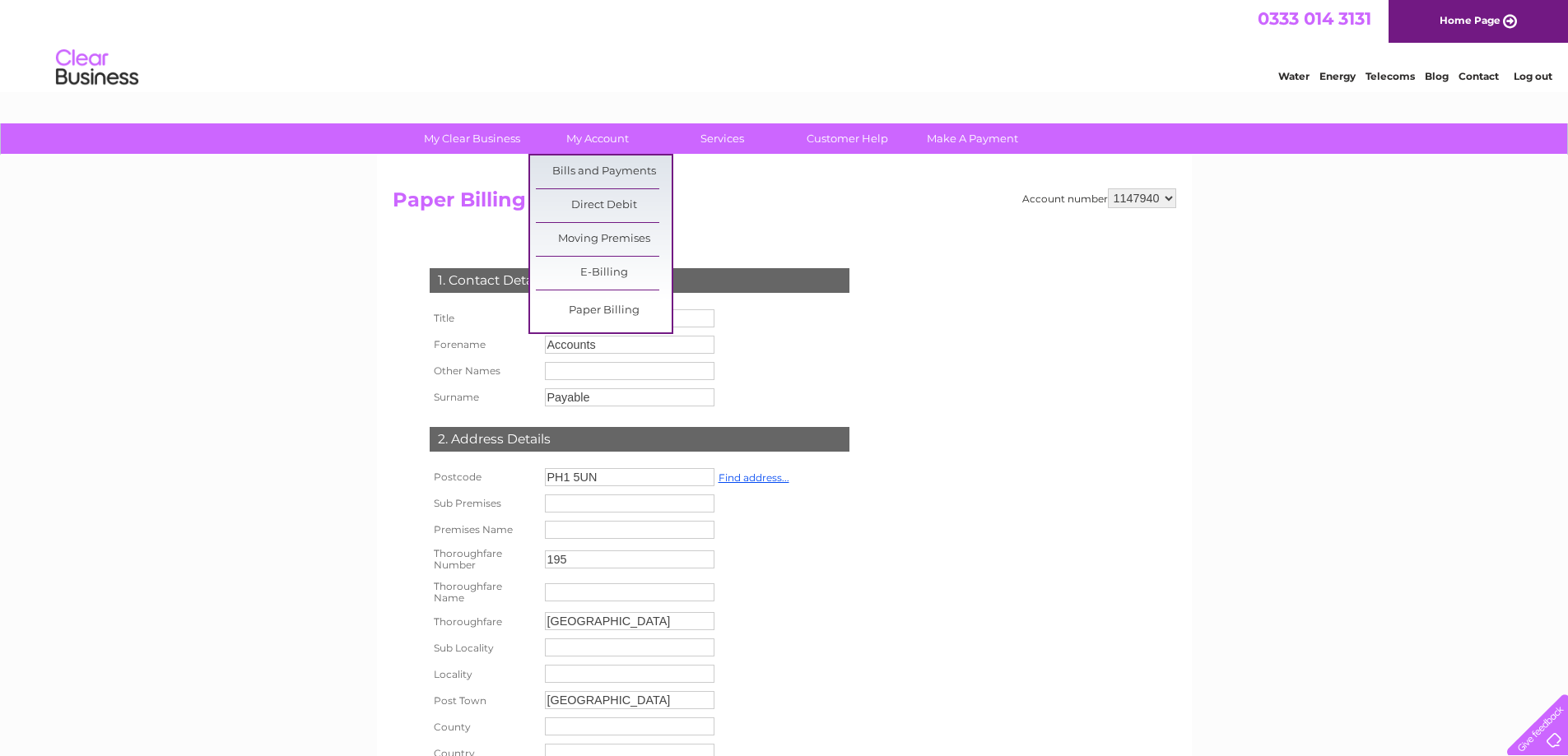
click at [584, 148] on link "My Account" at bounding box center [597, 138] width 136 height 30
click at [584, 169] on link "Bills and Payments" at bounding box center [603, 172] width 136 height 33
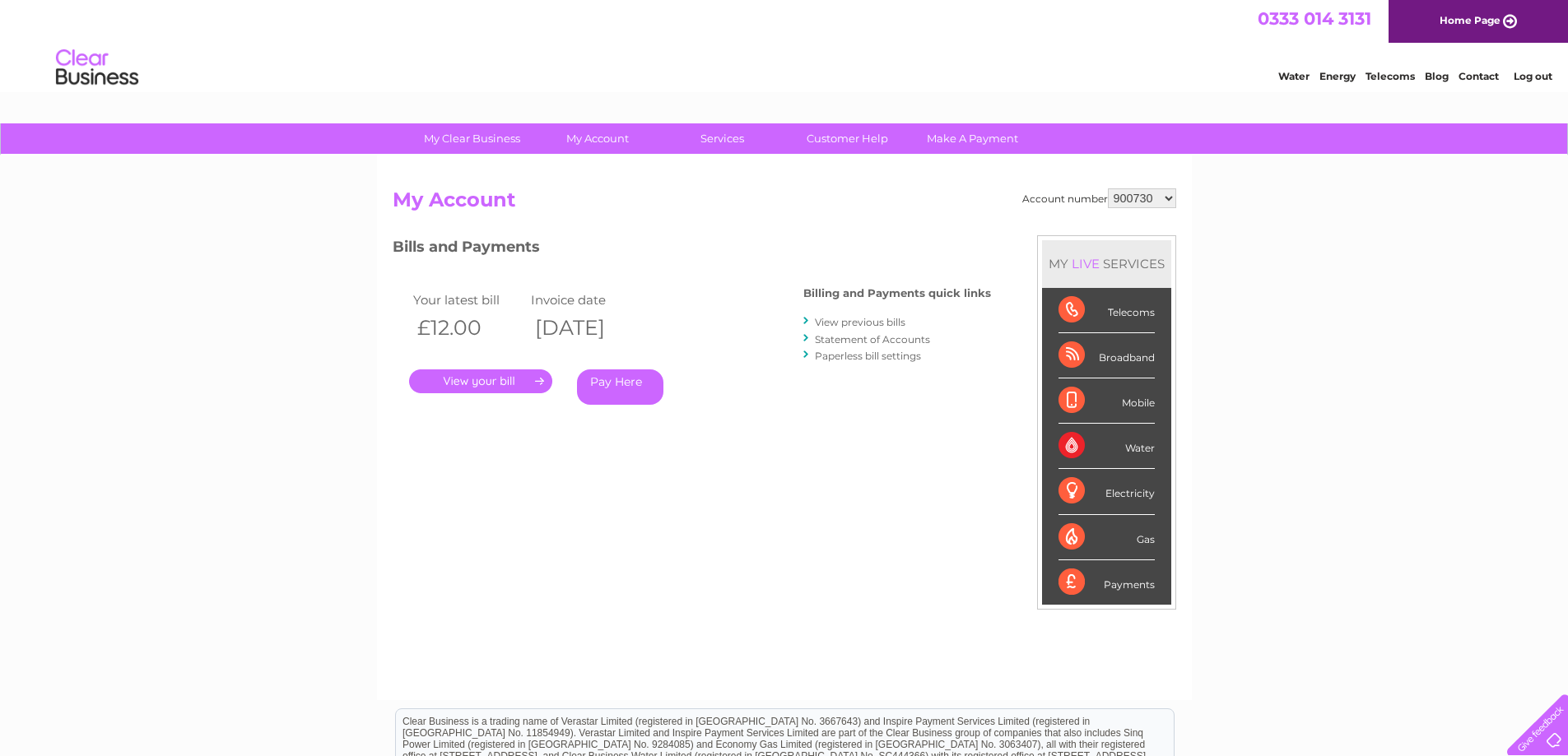
click at [1158, 198] on select "900730 1147940" at bounding box center [1142, 198] width 68 height 20
select select "1147940"
click at [1109, 188] on select "900730 1147940" at bounding box center [1142, 198] width 68 height 20
click at [877, 359] on link "Paperless bill settings" at bounding box center [868, 355] width 106 height 12
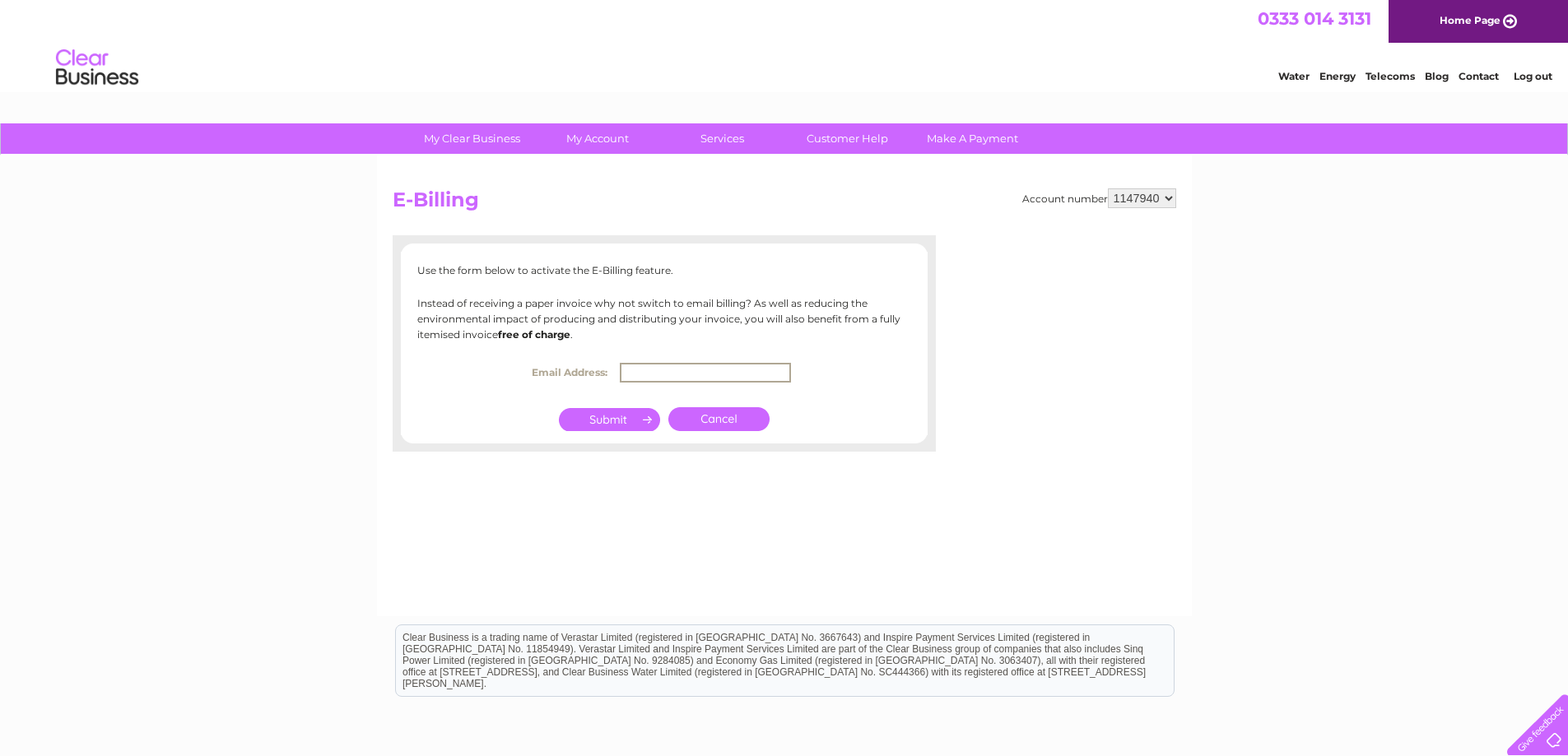
click at [626, 373] on input "text" at bounding box center [705, 373] width 171 height 20
type input "Billing@brownpharmacy.co.uk"
click at [634, 422] on input "submit" at bounding box center [609, 418] width 101 height 23
